Goal: Task Accomplishment & Management: Manage account settings

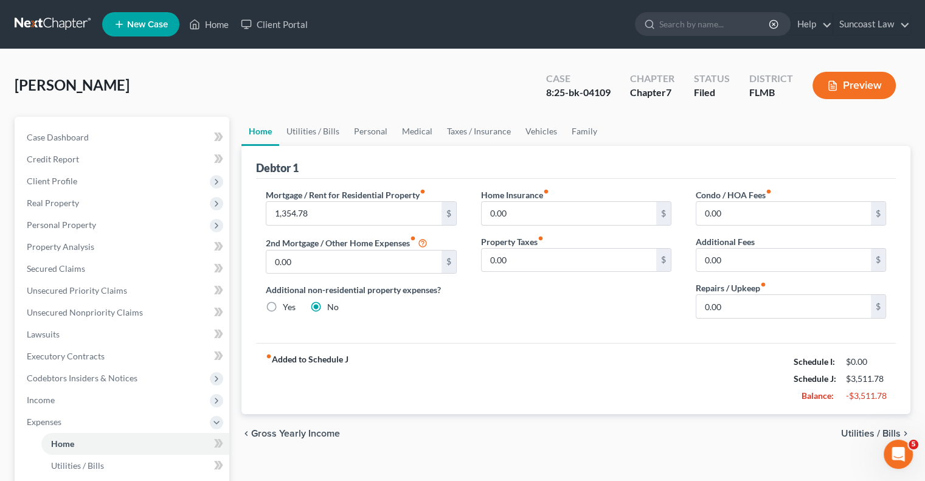
scroll to position [2, 0]
click at [224, 24] on link "Home" at bounding box center [209, 24] width 52 height 22
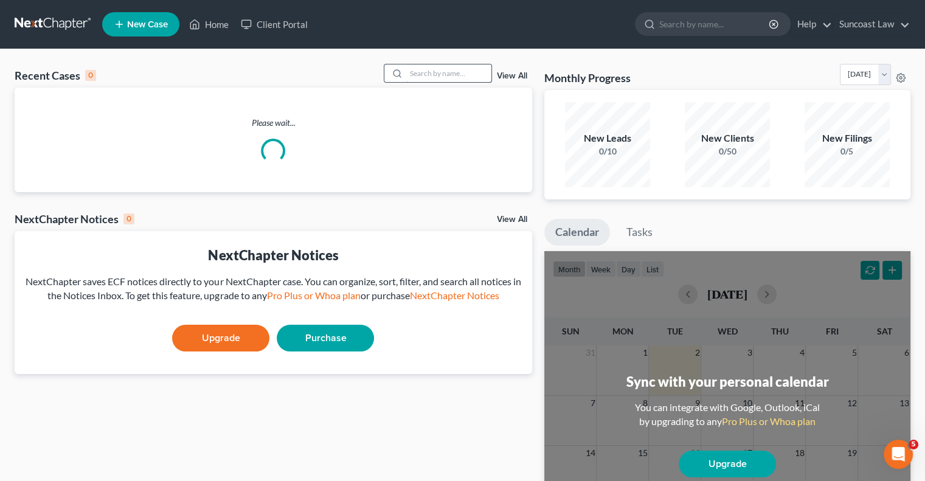
click at [430, 66] on input "search" at bounding box center [448, 73] width 85 height 18
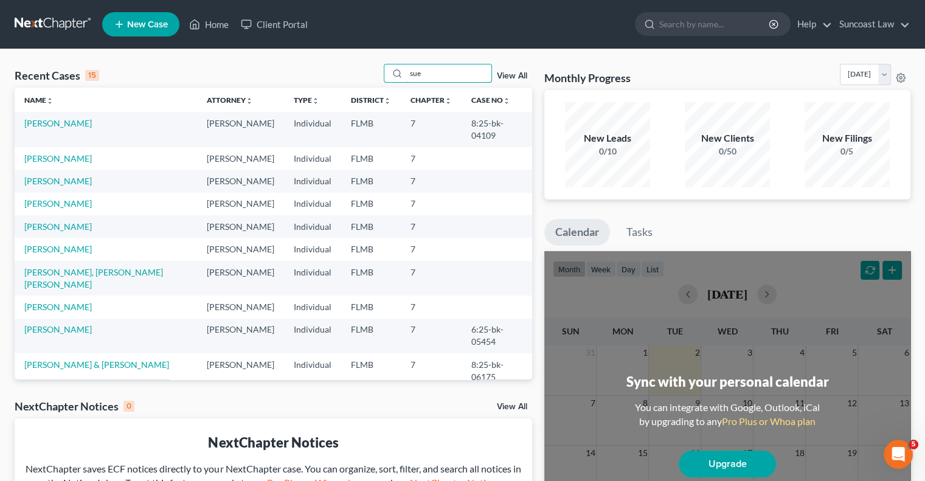
type input "sue"
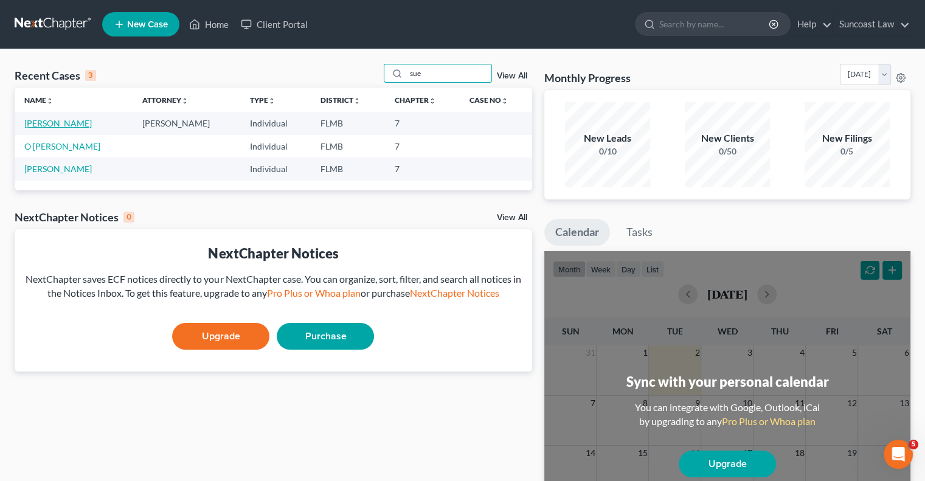
click at [83, 121] on link "[PERSON_NAME]" at bounding box center [57, 123] width 67 height 10
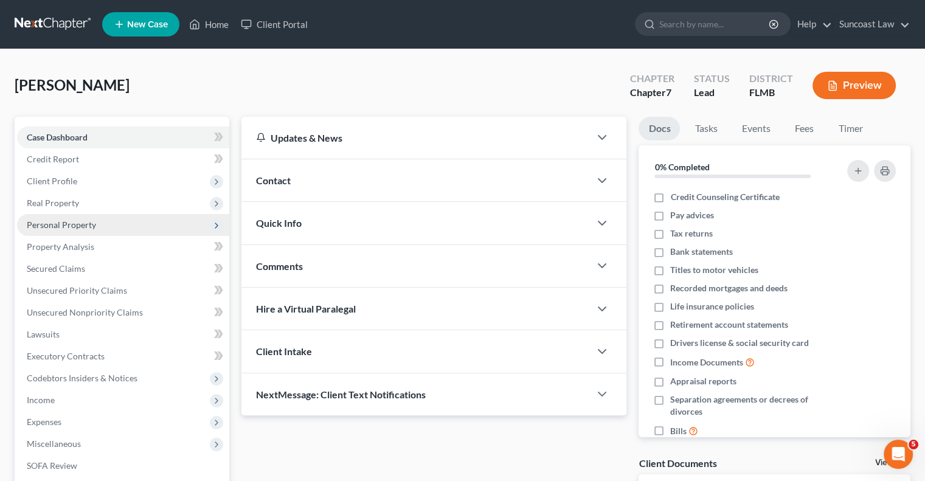
click at [81, 226] on span "Personal Property" at bounding box center [61, 225] width 69 height 10
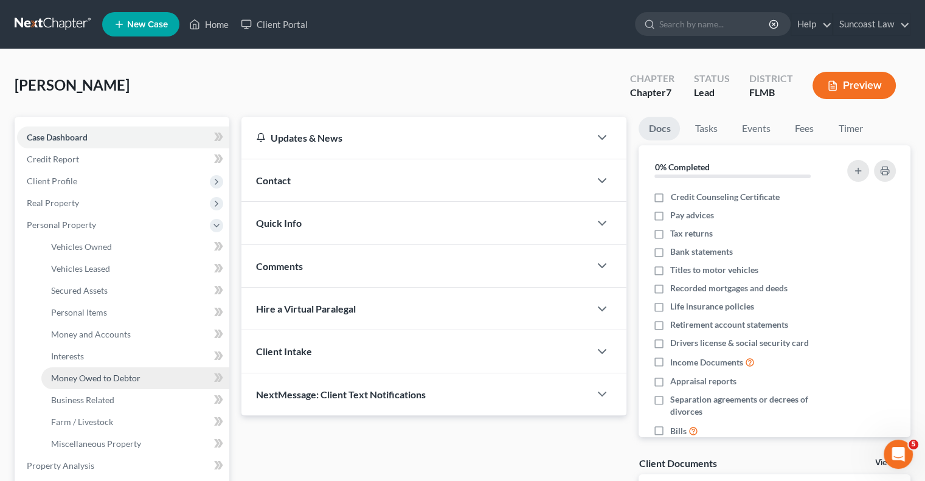
click at [114, 379] on span "Money Owed to Debtor" at bounding box center [95, 378] width 89 height 10
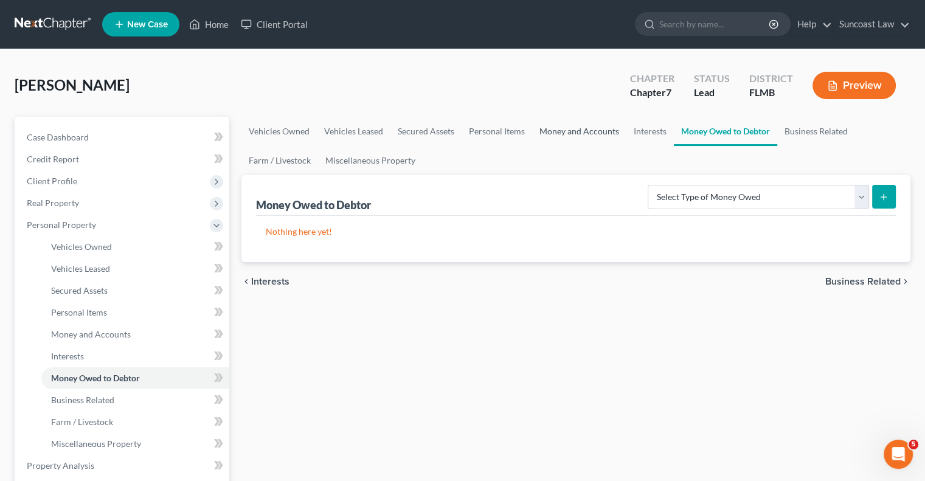
click at [588, 130] on link "Money and Accounts" at bounding box center [579, 131] width 94 height 29
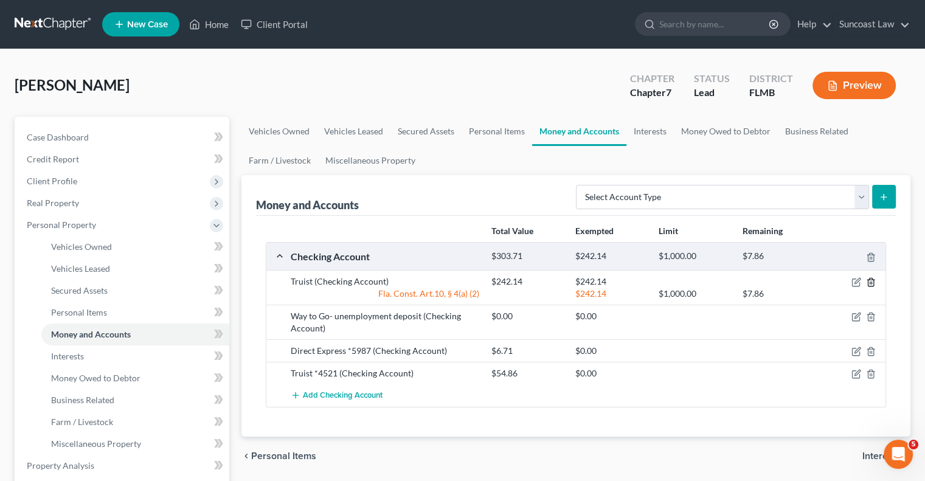
click at [870, 280] on icon "button" at bounding box center [871, 282] width 10 height 10
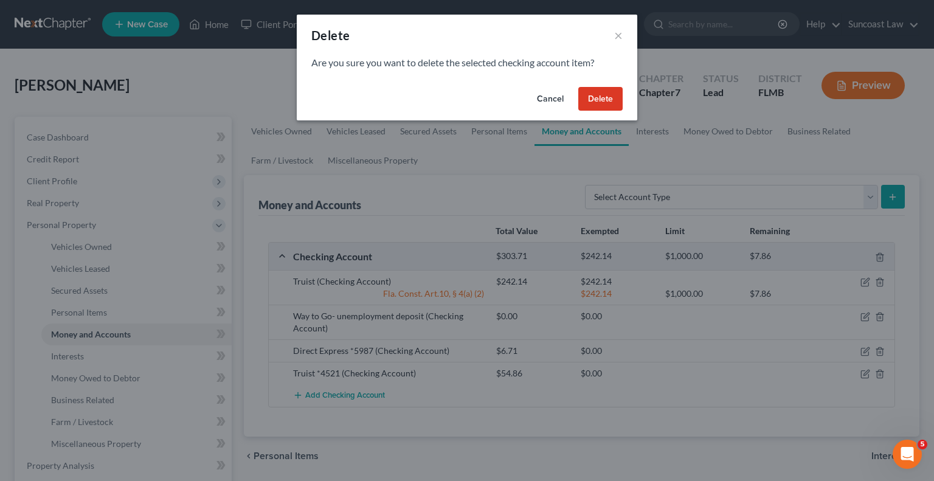
click at [614, 106] on button "Delete" at bounding box center [600, 99] width 44 height 24
